Goal: Understand process/instructions: Learn how to perform a task or action

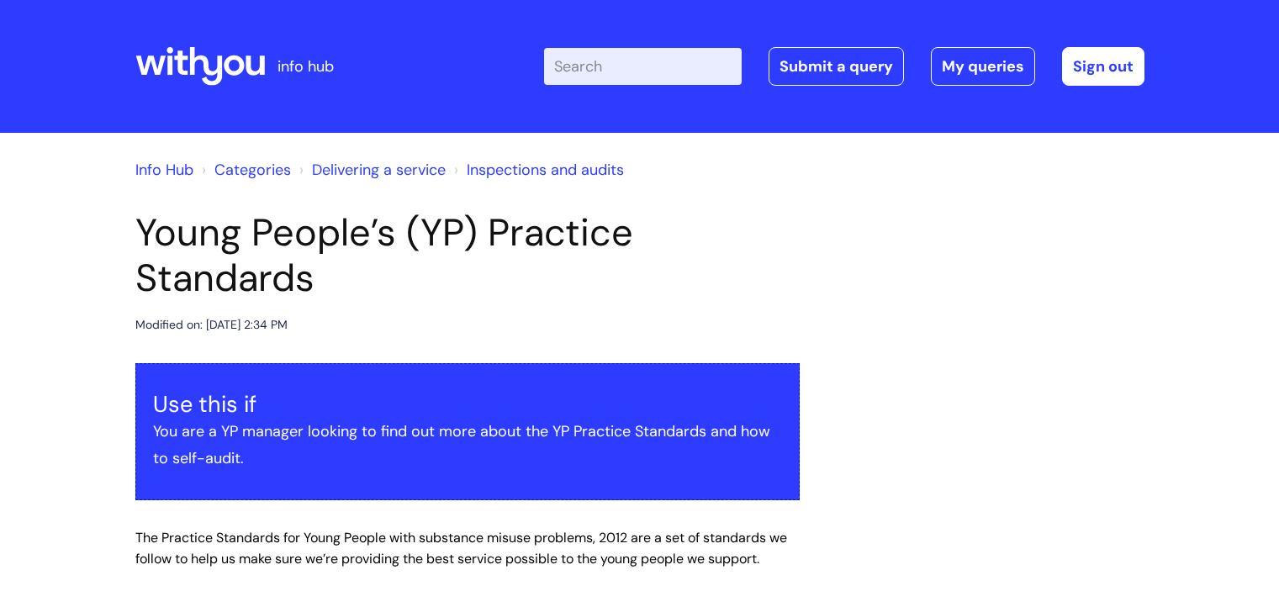
scroll to position [1798, 0]
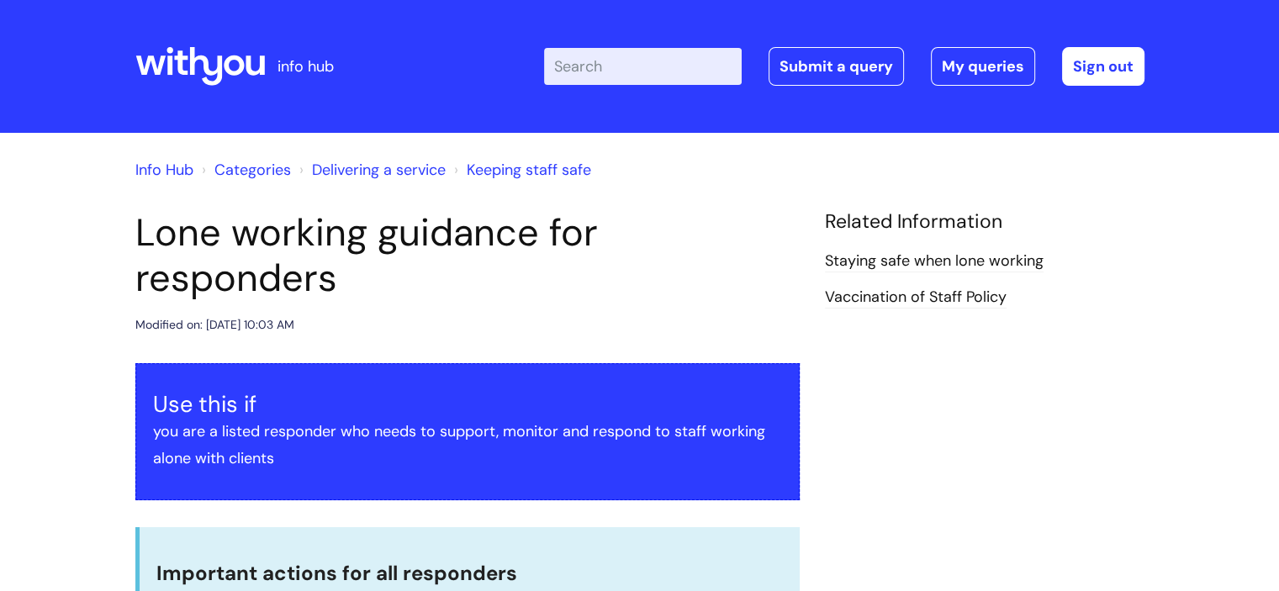
click at [688, 83] on input "Enter your search term here..." at bounding box center [643, 66] width 198 height 37
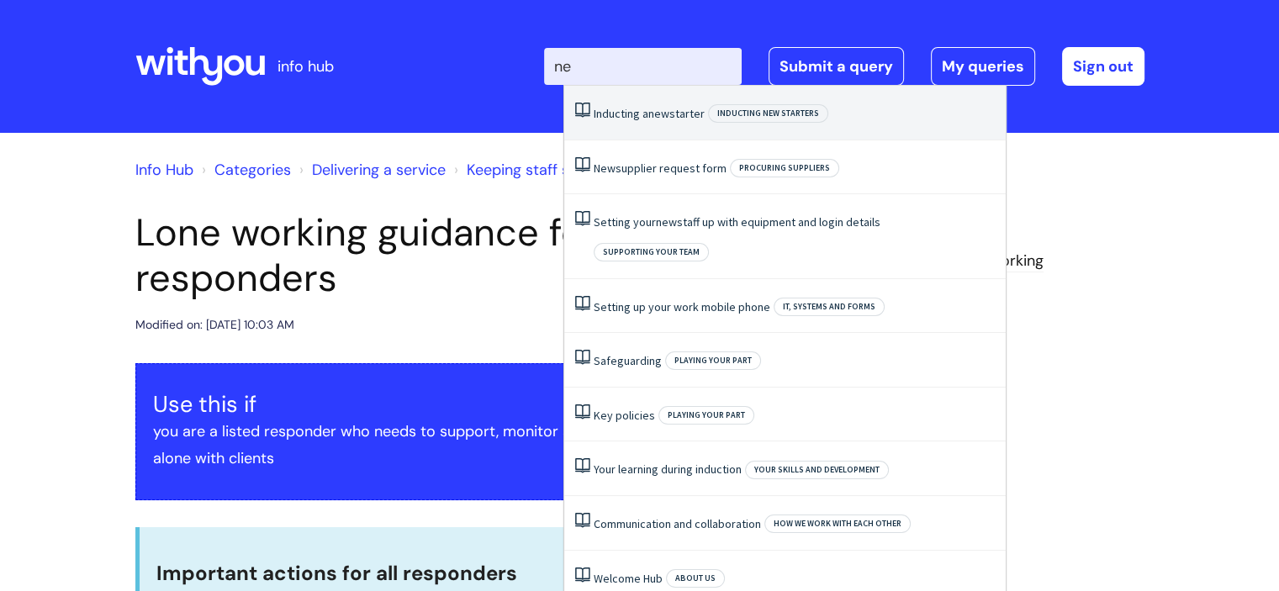
type input "n"
type input "rec"
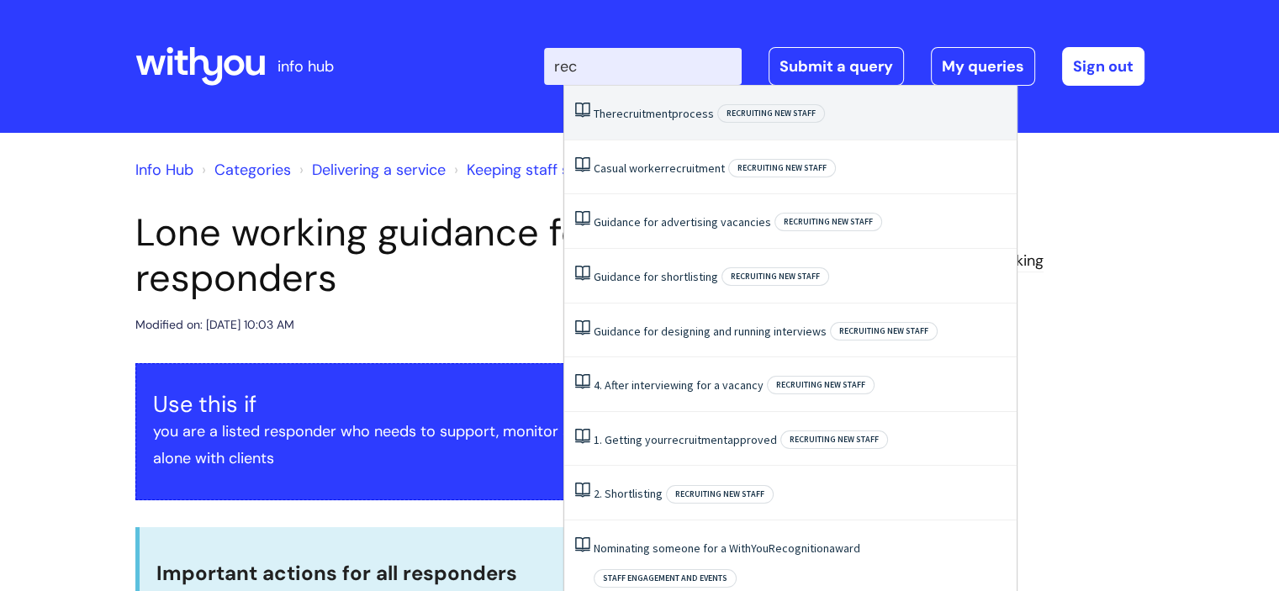
click at [682, 127] on li "The recruitment process Recruiting new staff" at bounding box center [790, 113] width 452 height 55
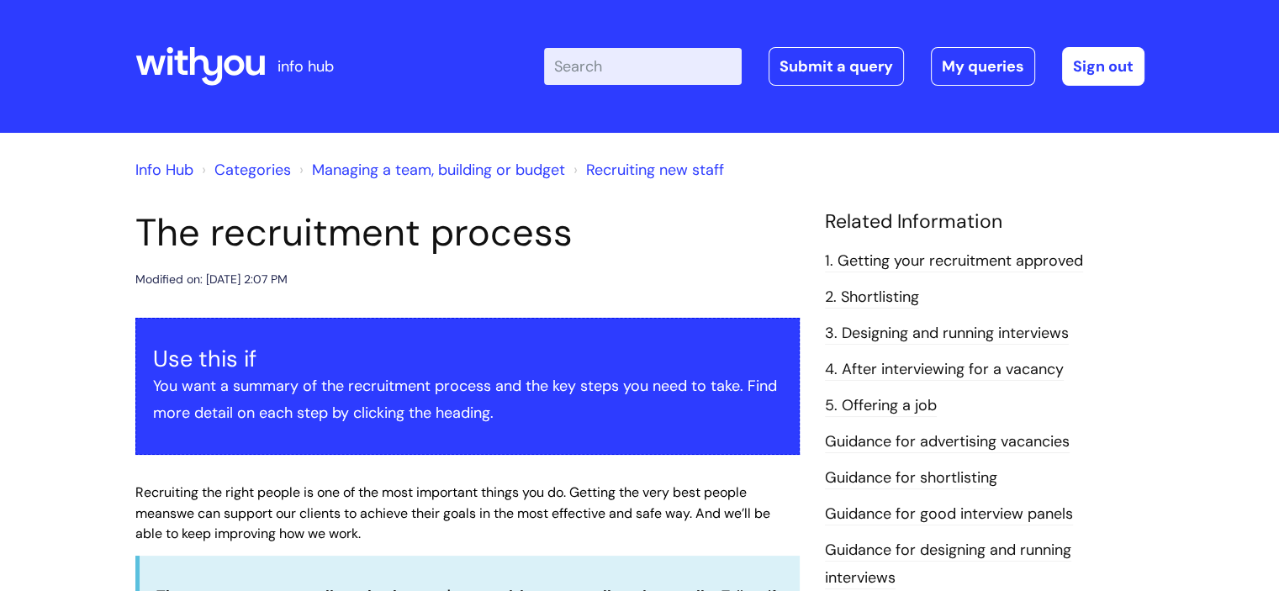
click at [657, 62] on input "Enter your search term here..." at bounding box center [643, 66] width 198 height 37
type input "new"
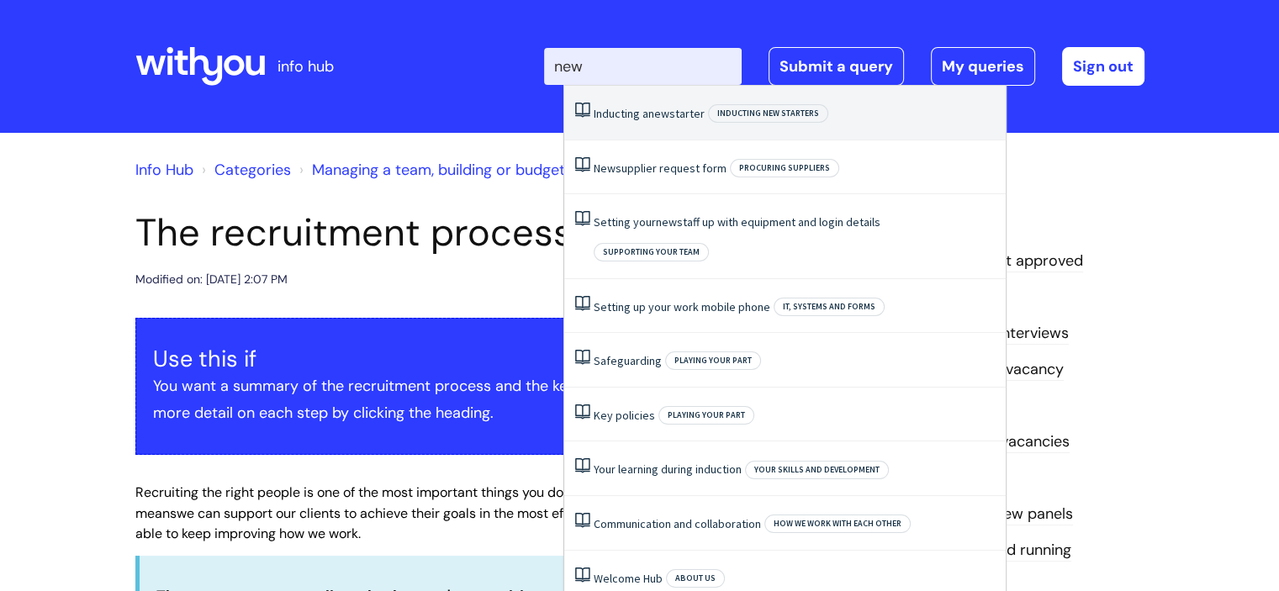
click at [652, 105] on li "Inducting a new starter Inducting new starters" at bounding box center [784, 113] width 441 height 55
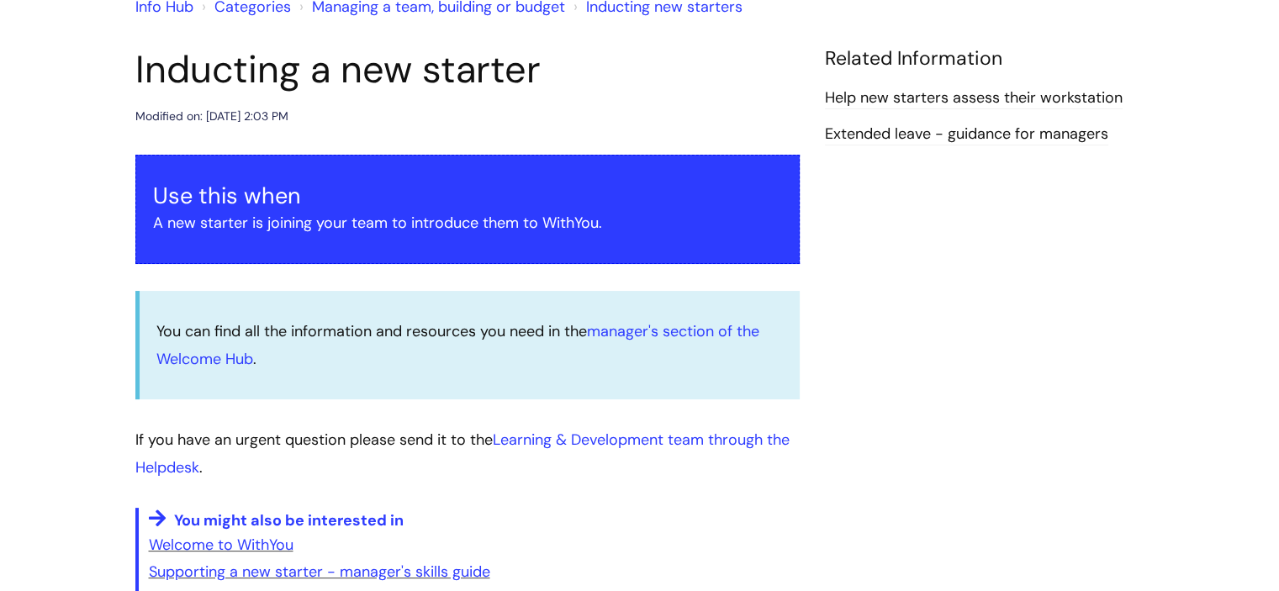
scroll to position [166, 0]
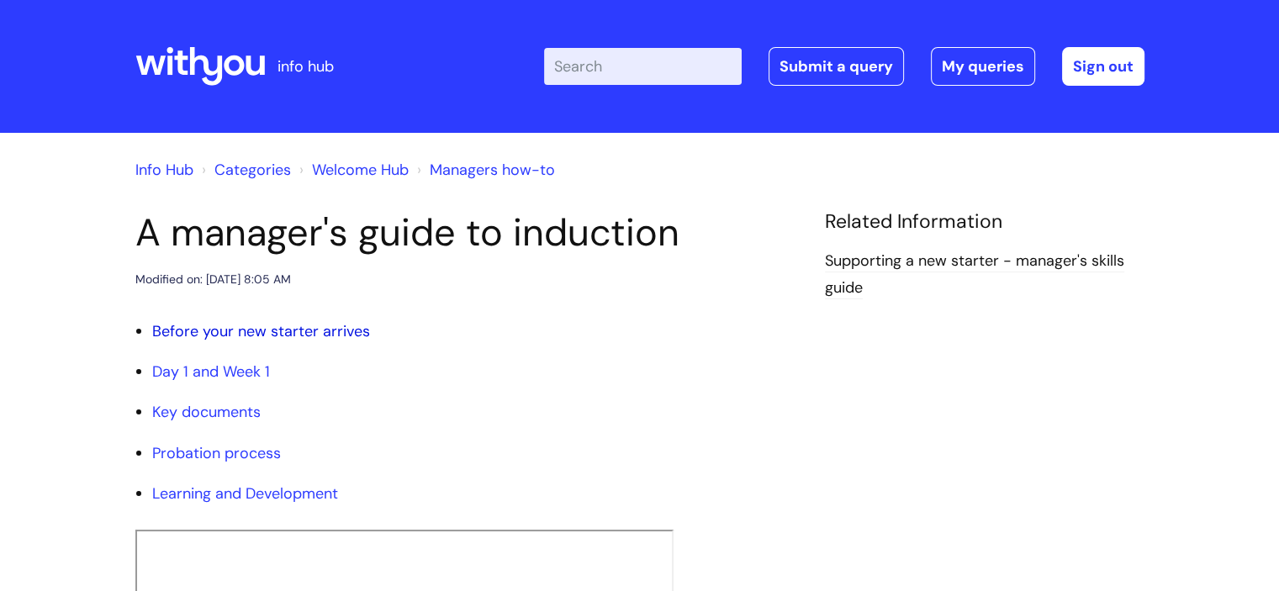
click at [349, 332] on link "Before your new starter arrives" at bounding box center [261, 331] width 218 height 20
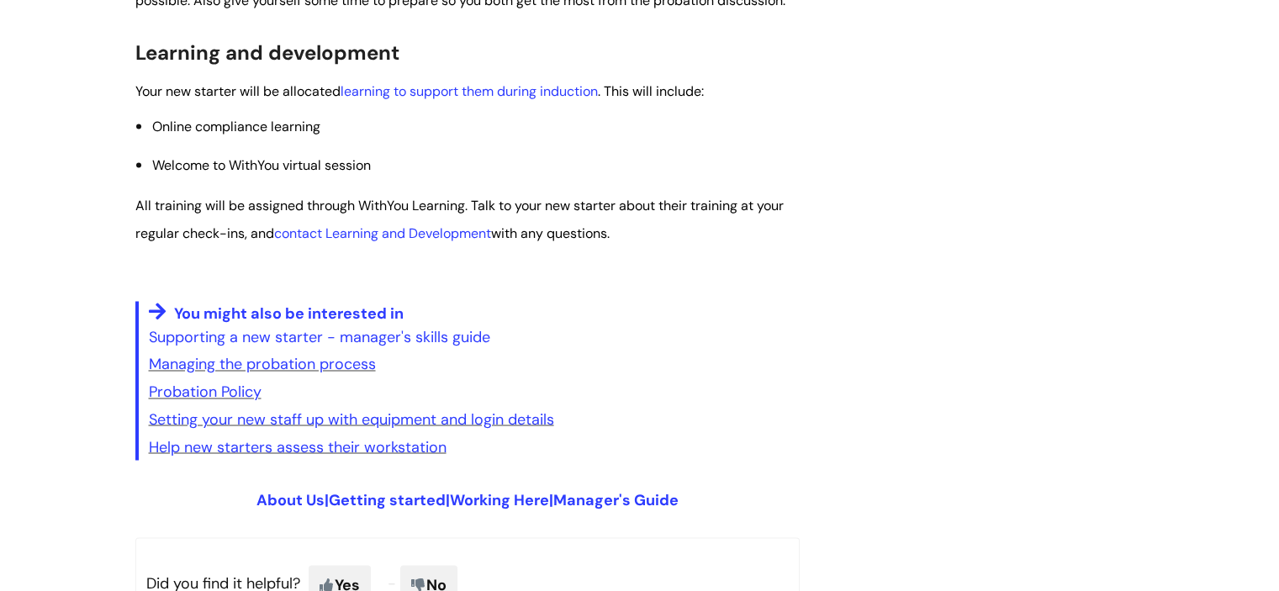
scroll to position [2789, 0]
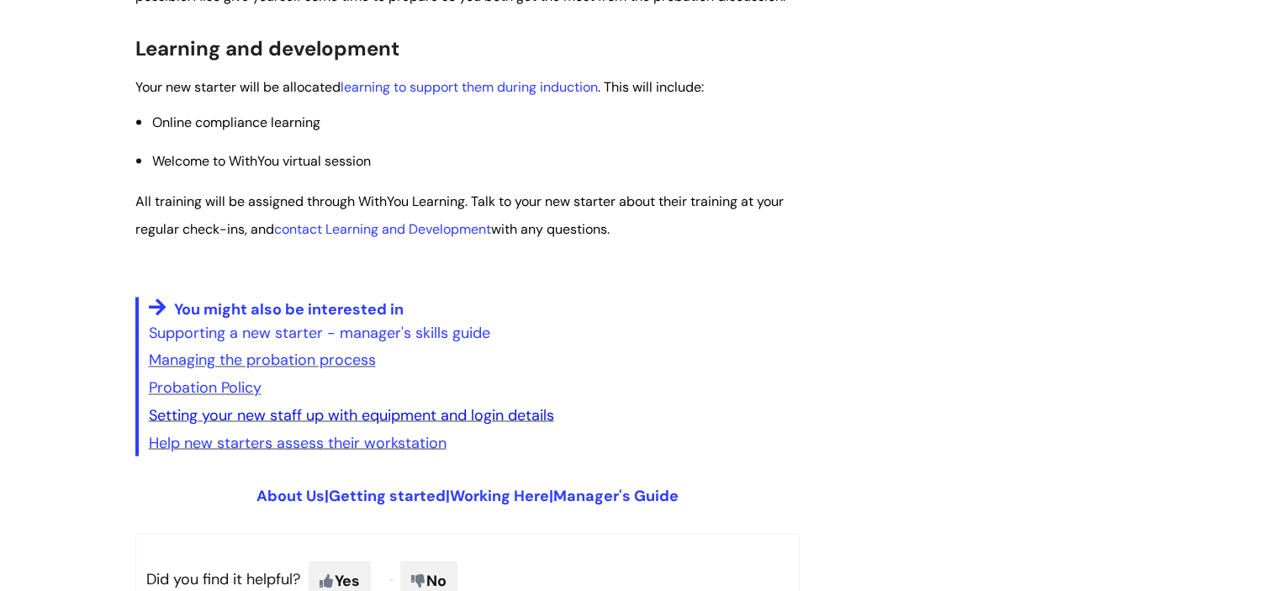
click at [342, 423] on link "Setting your new staff up with equipment and login details" at bounding box center [351, 414] width 405 height 20
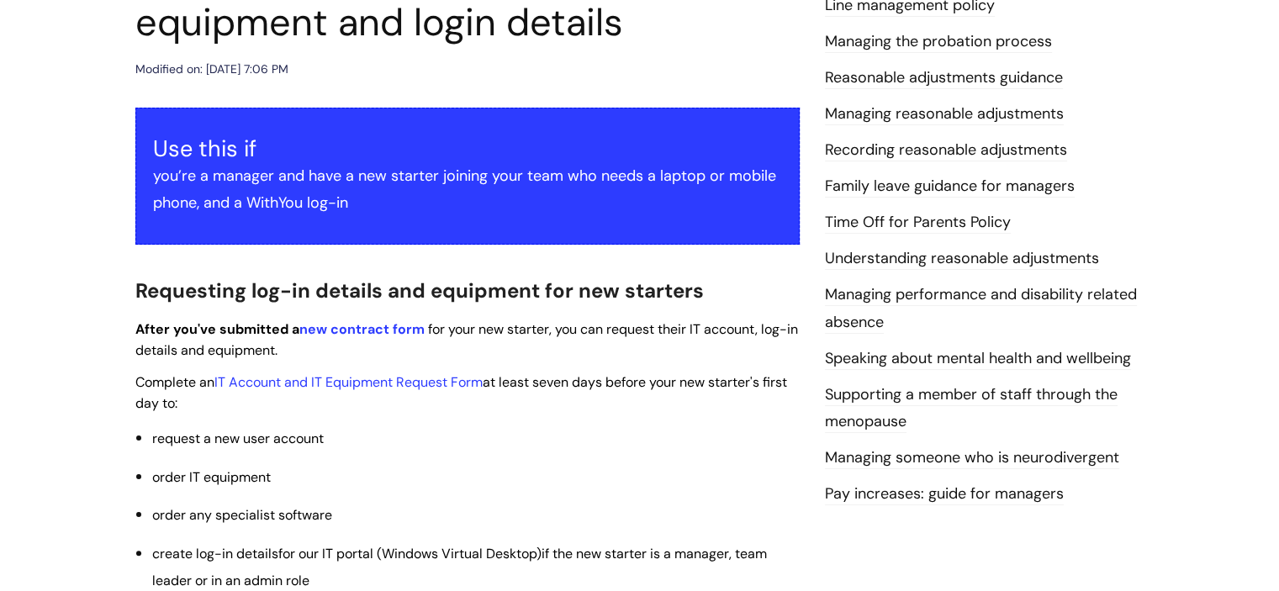
scroll to position [266, 0]
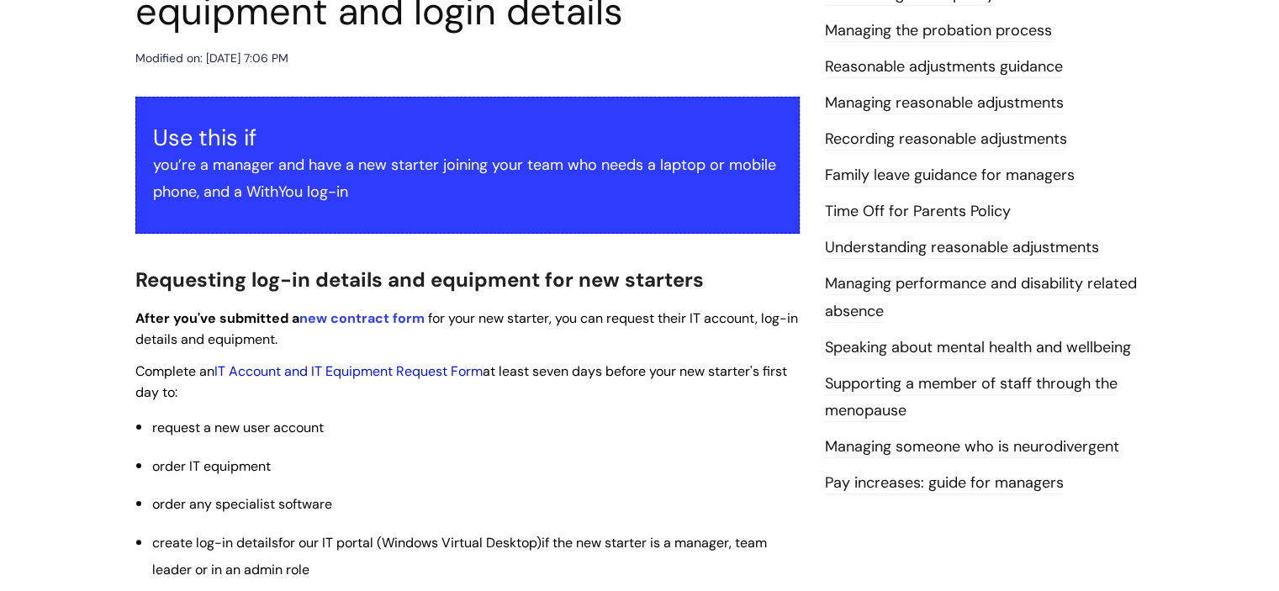
click at [359, 373] on link "IT Account and IT Equipment Request Form" at bounding box center [348, 371] width 268 height 18
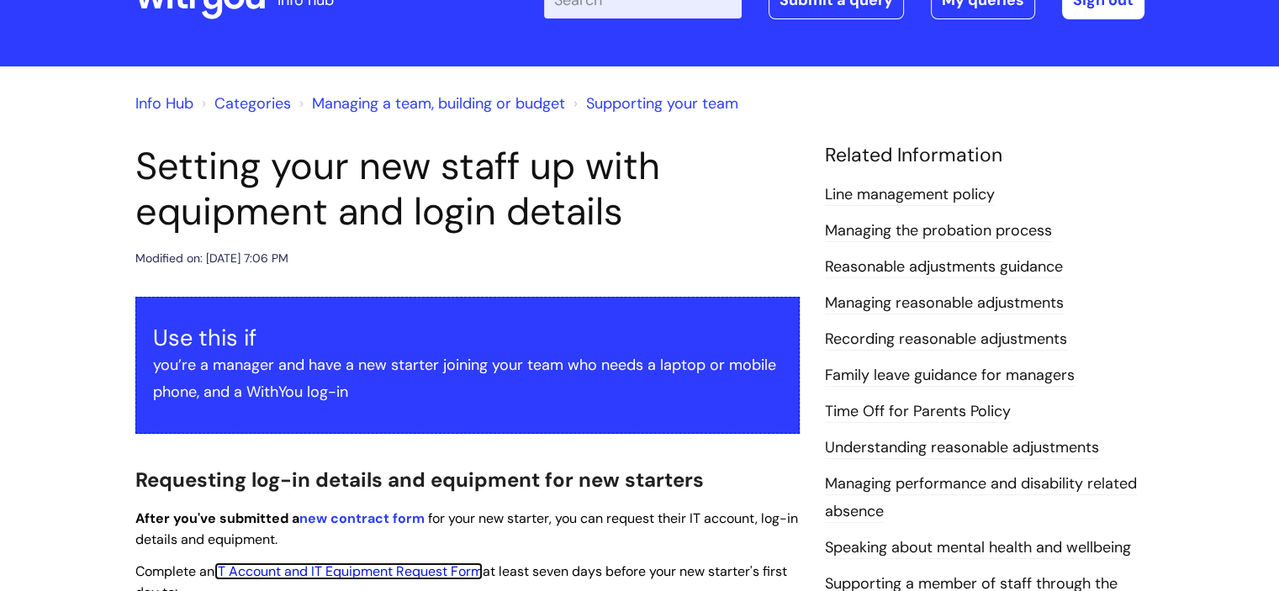
scroll to position [0, 0]
